Goal: Check status: Check status

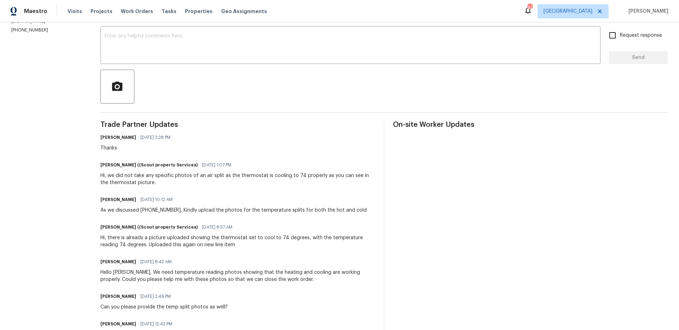
scroll to position [22, 0]
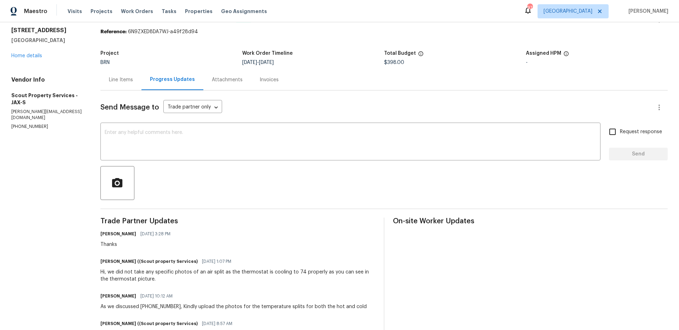
click at [126, 71] on div "Line Items" at bounding box center [120, 79] width 41 height 21
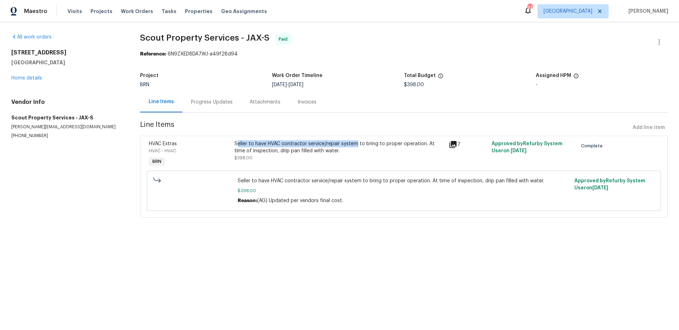
drag, startPoint x: 264, startPoint y: 142, endPoint x: 356, endPoint y: 146, distance: 92.0
click at [356, 146] on div "Seller to have HVAC contractor service/repair system to bring to proper operati…" at bounding box center [339, 147] width 210 height 14
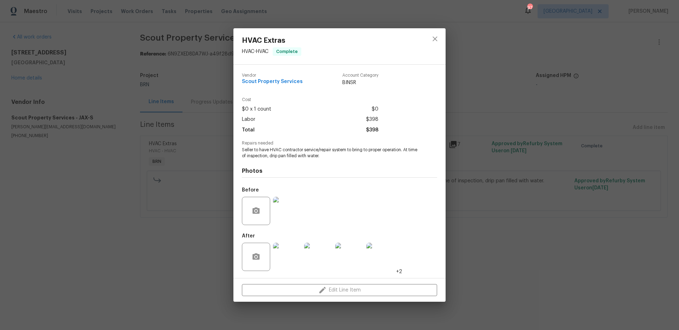
click at [352, 169] on h4 "Photos" at bounding box center [339, 171] width 195 height 7
click at [435, 40] on icon "close" at bounding box center [435, 39] width 8 height 8
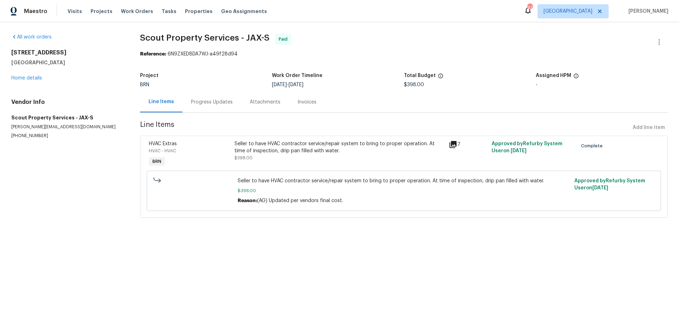
click at [431, 53] on div "Reference: 6N9ZXED8DA7WJ-a49f28d94" at bounding box center [404, 54] width 528 height 7
click at [200, 104] on div "Progress Updates" at bounding box center [212, 102] width 42 height 7
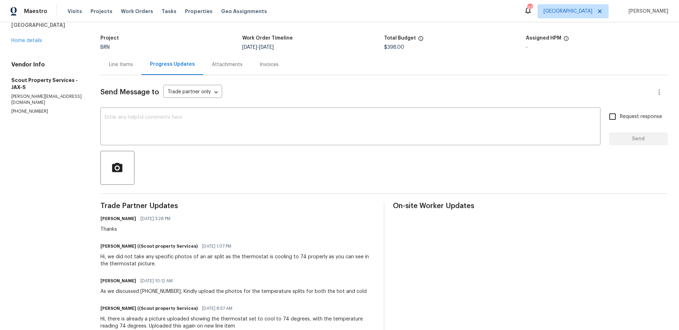
scroll to position [37, 0]
click at [100, 63] on div "Line Items" at bounding box center [120, 64] width 41 height 21
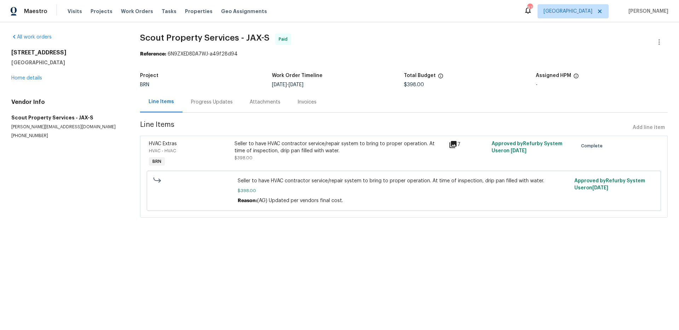
click at [201, 93] on div "Progress Updates" at bounding box center [211, 102] width 59 height 21
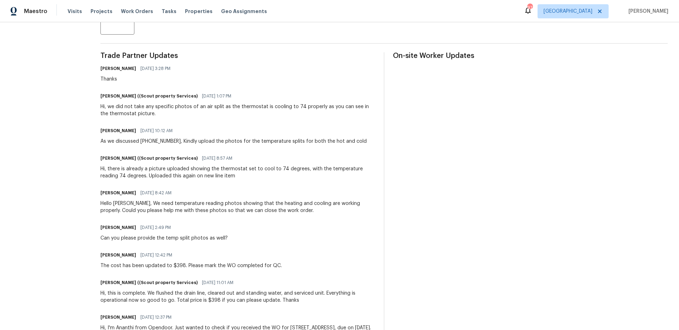
scroll to position [195, 0]
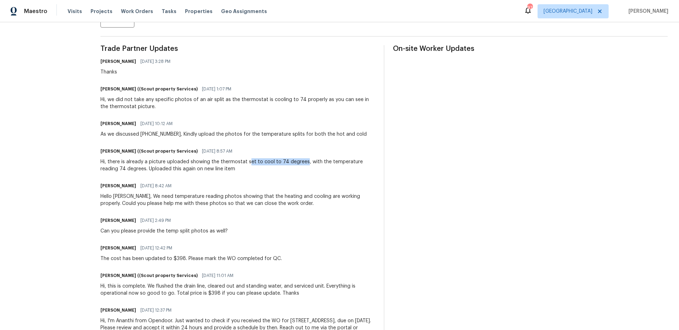
drag, startPoint x: 246, startPoint y: 160, endPoint x: 300, endPoint y: 163, distance: 53.8
click at [300, 163] on div "Hi, there is already a picture uploaded showing the thermostat set to cool to 7…" at bounding box center [237, 165] width 275 height 14
drag, startPoint x: 103, startPoint y: 171, endPoint x: 135, endPoint y: 171, distance: 31.5
click at [135, 171] on div "Hi, there is already a picture uploaded showing the thermostat set to cool to 7…" at bounding box center [237, 165] width 275 height 14
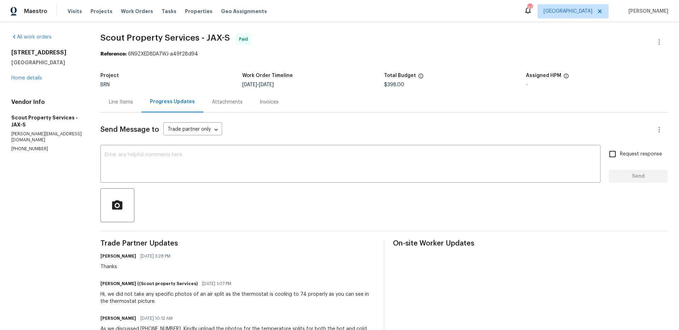
drag, startPoint x: 237, startPoint y: 82, endPoint x: 306, endPoint y: 83, distance: 68.6
click at [306, 83] on div "Project BRN Work Order Timeline [DATE] - [DATE] Total Budget $398.00 Assigned H…" at bounding box center [383, 80] width 567 height 23
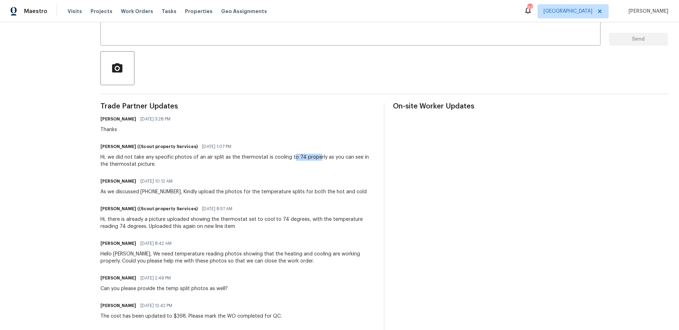
drag, startPoint x: 286, startPoint y: 155, endPoint x: 310, endPoint y: 156, distance: 23.7
click at [310, 156] on div "Hi, we did not take any specific photos of an air split as the thermostat is co…" at bounding box center [237, 161] width 275 height 14
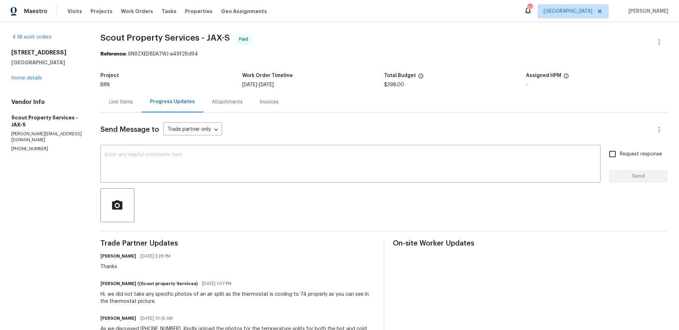
click at [118, 101] on div "Line Items" at bounding box center [121, 102] width 24 height 7
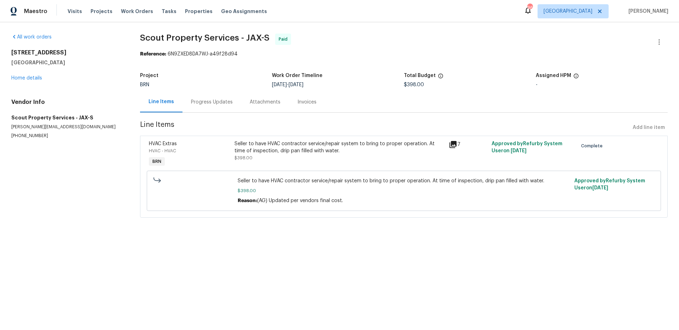
click at [408, 36] on span "Scout Property Services - JAX-S Paid" at bounding box center [395, 42] width 511 height 17
click at [350, 52] on div "Reference: 6N9ZXED8DA7WJ-a49f28d94" at bounding box center [404, 54] width 528 height 7
drag, startPoint x: 60, startPoint y: 138, endPoint x: 0, endPoint y: 110, distance: 66.5
click at [0, 110] on div "All work orders [STREET_ADDRESS] Home details Vendor Info Scout Property Servic…" at bounding box center [339, 129] width 679 height 215
copy div "Scout Property Services - JAX-S [PERSON_NAME][EMAIL_ADDRESS][DOMAIN_NAME] [PHON…"
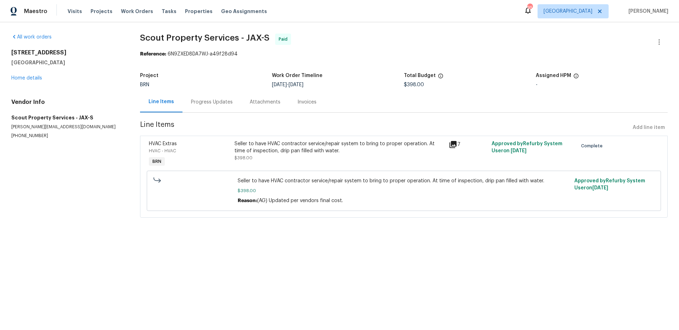
click at [336, 39] on span "Scout Property Services - JAX-S Paid" at bounding box center [395, 42] width 511 height 17
drag, startPoint x: 269, startPoint y: 85, endPoint x: 320, endPoint y: 88, distance: 51.7
click at [320, 88] on div "Project BRN Work Order Timeline 7/14/2025 - 7/15/2025 Total Budget $200.00 Assi…" at bounding box center [403, 80] width 530 height 23
click at [330, 81] on div "Work Order Timeline" at bounding box center [336, 77] width 133 height 9
click at [445, 145] on div "4" at bounding box center [466, 154] width 43 height 33
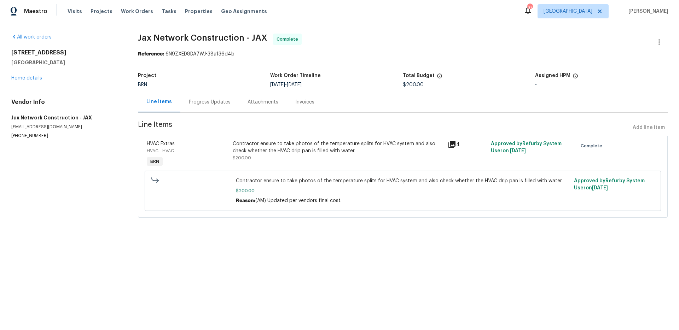
click at [452, 144] on icon at bounding box center [451, 144] width 7 height 7
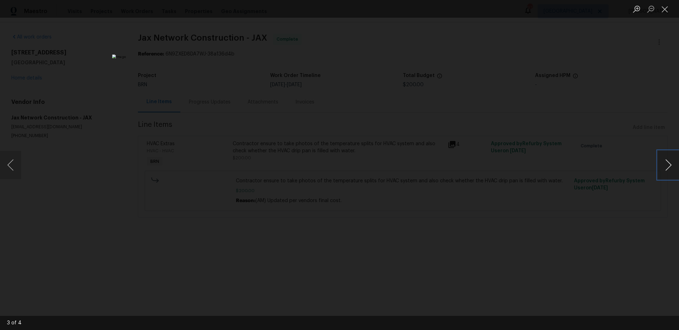
click at [661, 162] on button "Next image" at bounding box center [668, 165] width 21 height 28
click at [626, 153] on div "Lightbox" at bounding box center [339, 165] width 679 height 330
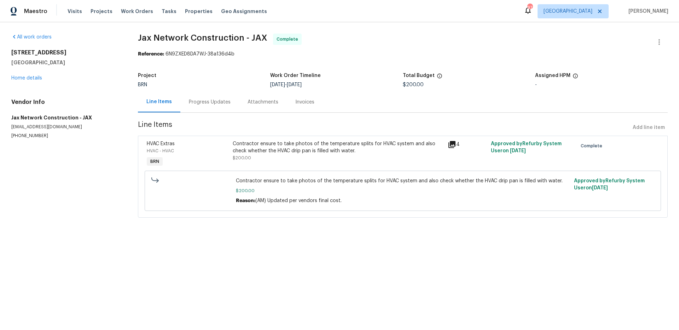
click at [215, 93] on div "Progress Updates" at bounding box center [209, 102] width 59 height 21
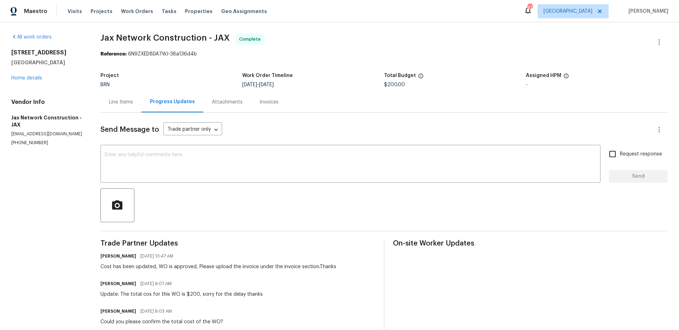
click at [106, 97] on div "Line Items" at bounding box center [120, 102] width 41 height 21
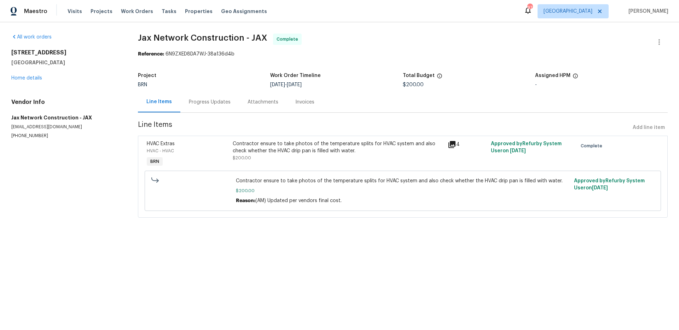
click at [453, 143] on div "4" at bounding box center [467, 144] width 39 height 8
click at [451, 144] on icon at bounding box center [451, 144] width 7 height 7
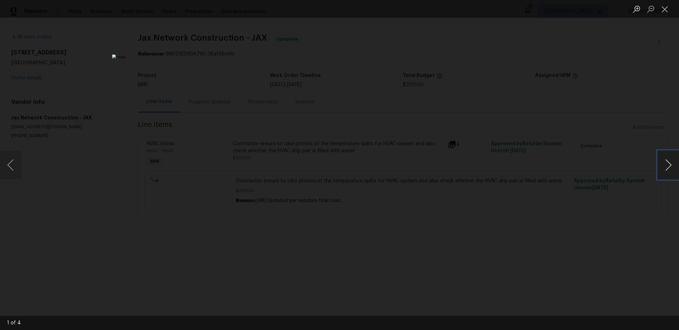
click at [662, 169] on button "Next image" at bounding box center [668, 165] width 21 height 28
click at [16, 162] on button "Previous image" at bounding box center [10, 165] width 21 height 28
click at [668, 167] on button "Next image" at bounding box center [668, 165] width 21 height 28
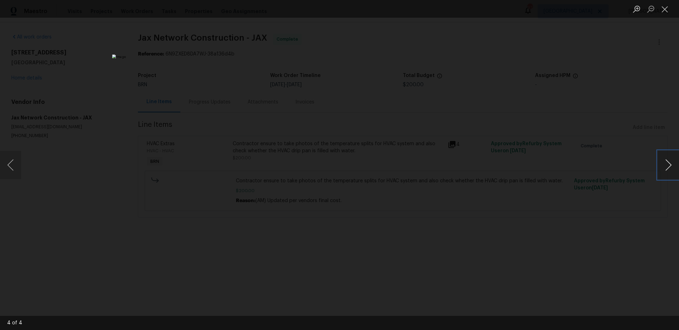
click at [665, 163] on button "Next image" at bounding box center [668, 165] width 21 height 28
click at [494, 203] on div "Lightbox" at bounding box center [339, 165] width 679 height 330
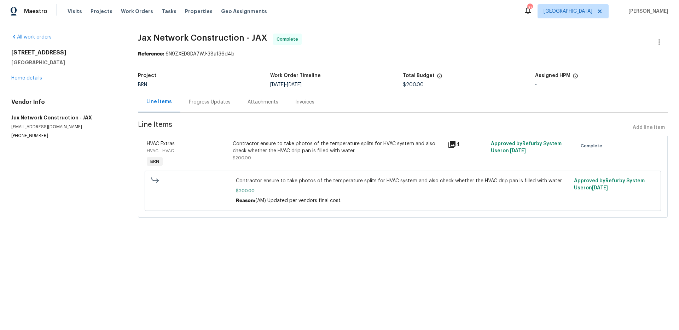
click at [445, 48] on span "Jax Network Construction - JAX Complete" at bounding box center [394, 42] width 513 height 17
click at [403, 110] on div "Line Items Progress Updates Attachments Invoices" at bounding box center [403, 102] width 530 height 21
click at [448, 149] on div "4" at bounding box center [466, 154] width 43 height 33
click at [451, 144] on icon at bounding box center [451, 144] width 7 height 7
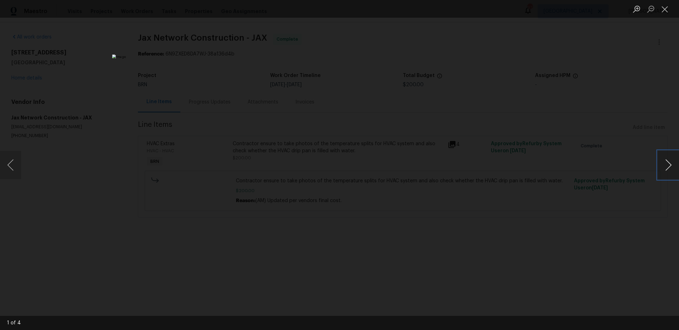
click at [666, 172] on button "Next image" at bounding box center [668, 165] width 21 height 28
click at [571, 136] on div "Lightbox" at bounding box center [339, 165] width 679 height 330
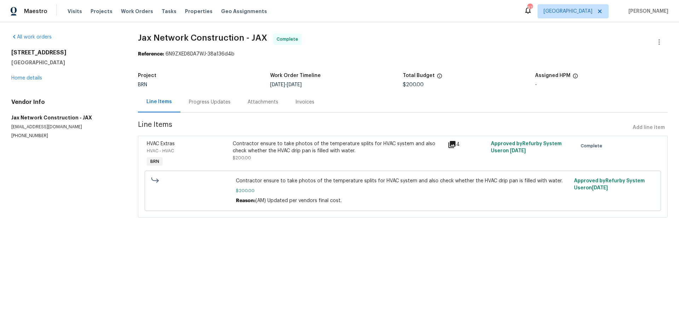
click at [478, 38] on span "Jax Network Construction - JAX Complete" at bounding box center [394, 42] width 513 height 17
click at [355, 63] on section "Jax Network Construction - JAX Complete Reference: 6N9ZXED8DA7WJ-38a136d4b Proj…" at bounding box center [403, 130] width 530 height 193
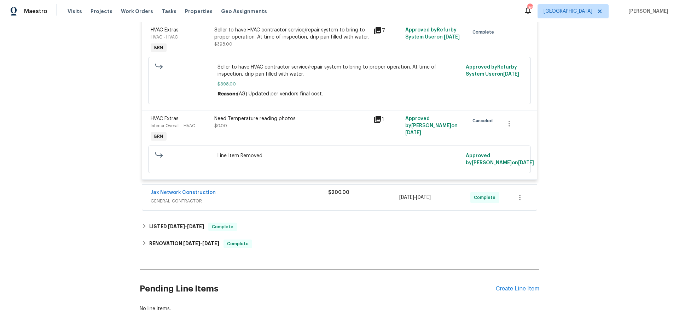
scroll to position [191, 0]
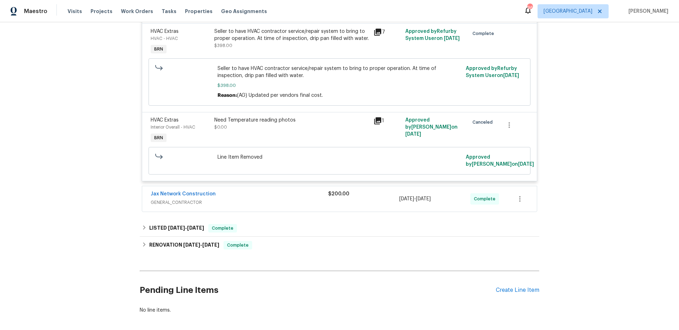
click at [282, 200] on span "GENERAL_CONTRACTOR" at bounding box center [239, 202] width 177 height 7
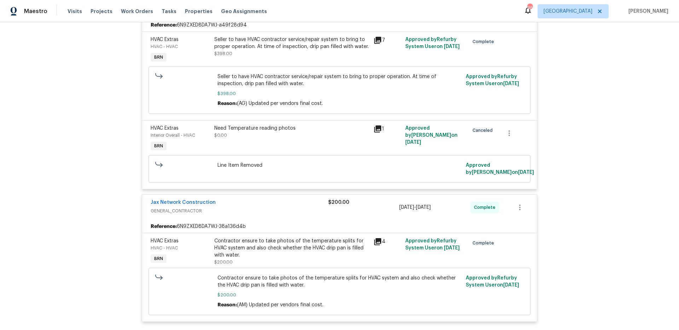
scroll to position [196, 0]
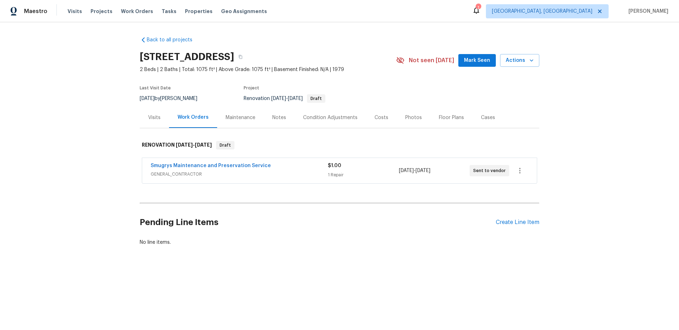
click at [93, 108] on div "Back to all projects 56 Deltona Blvd, Saint Augustine, FL 32086 2 Beds | 2 Bath…" at bounding box center [339, 158] width 679 height 272
click at [261, 174] on span "GENERAL_CONTRACTOR" at bounding box center [239, 174] width 177 height 7
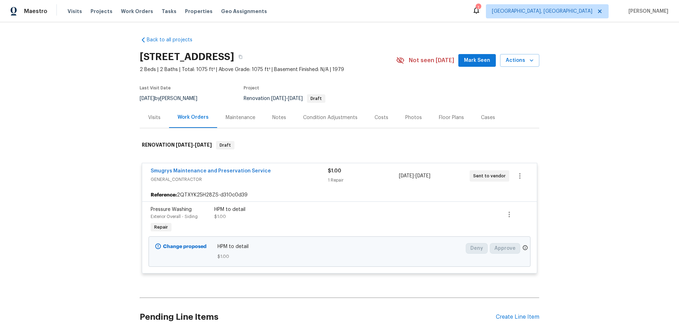
click at [98, 150] on div "Back to all projects 56 Deltona Blvd, Saint Augustine, FL 32086 2 Beds | 2 Bath…" at bounding box center [339, 176] width 679 height 308
click at [157, 113] on div "Visits" at bounding box center [154, 117] width 29 height 21
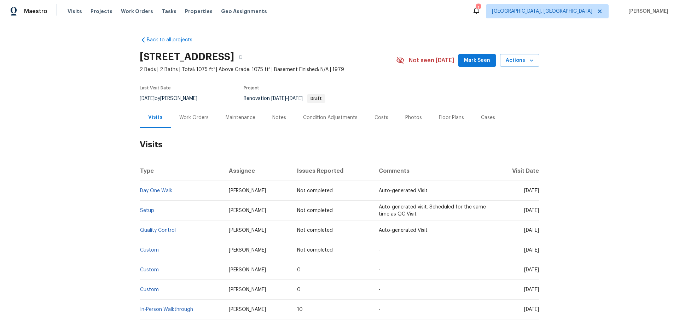
click at [106, 126] on div "Back to all projects 56 Deltona Blvd, Saint Augustine, FL 32086 2 Beds | 2 Bath…" at bounding box center [339, 176] width 679 height 308
click at [68, 81] on div "Back to all projects 56 Deltona Blvd, Saint Augustine, FL 32086 2 Beds | 2 Bath…" at bounding box center [339, 176] width 679 height 308
click at [576, 90] on div "Back to all projects 56 Deltona Blvd, Saint Augustine, FL 32086 2 Beds | 2 Bath…" at bounding box center [339, 176] width 679 height 308
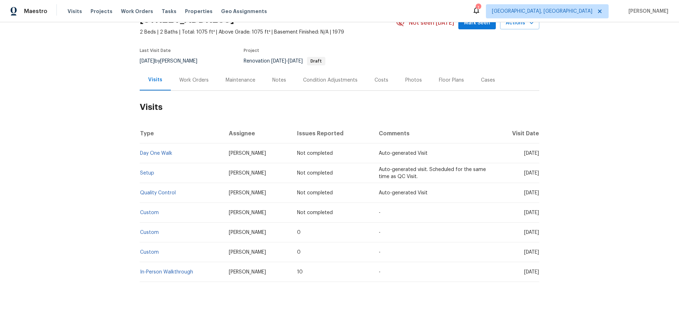
drag, startPoint x: 298, startPoint y: 209, endPoint x: 534, endPoint y: 206, distance: 235.1
click at [534, 206] on tr "Custom Melissa Mossbrooks Not completed - Tue, Oct 07 2025" at bounding box center [340, 213] width 400 height 20
click at [591, 208] on div "Back to all projects 56 Deltona Blvd, Saint Augustine, FL 32086 2 Beds | 2 Bath…" at bounding box center [339, 176] width 679 height 308
click at [52, 81] on div "Back to all projects 56 Deltona Blvd, Saint Augustine, FL 32086 2 Beds | 2 Bath…" at bounding box center [339, 176] width 679 height 308
click at [58, 78] on div "Back to all projects 56 Deltona Blvd, Saint Augustine, FL 32086 2 Beds | 2 Bath…" at bounding box center [339, 176] width 679 height 308
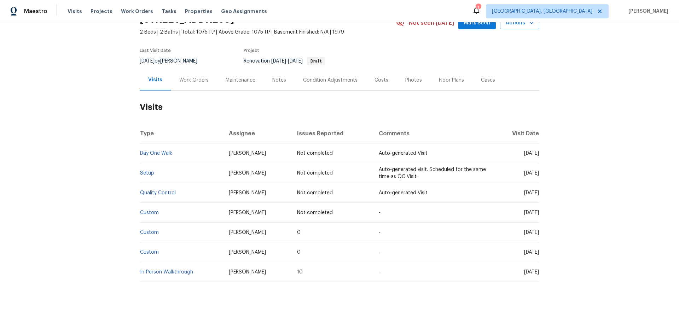
scroll to position [0, 0]
